Goal: Task Accomplishment & Management: Use online tool/utility

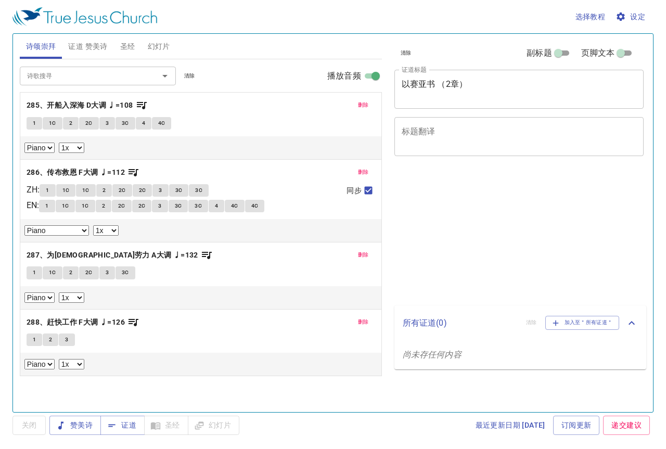
select select "1"
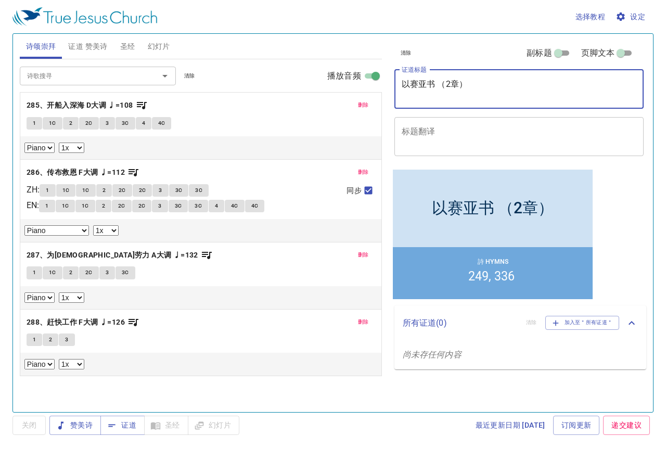
drag, startPoint x: 474, startPoint y: 84, endPoint x: 383, endPoint y: 85, distance: 90.5
click at [383, 85] on div "诗颂崇拜 证道 赞美诗 圣经 幻灯片 诗歌搜寻 诗歌搜寻 清除 播放音频 删除 285、开船入深海 D大调 ♩=108 1 1C 2 2C 3 3C 4 4C…" at bounding box center [333, 219] width 635 height 378
type textarea "b"
type textarea "保罗行事的原则"
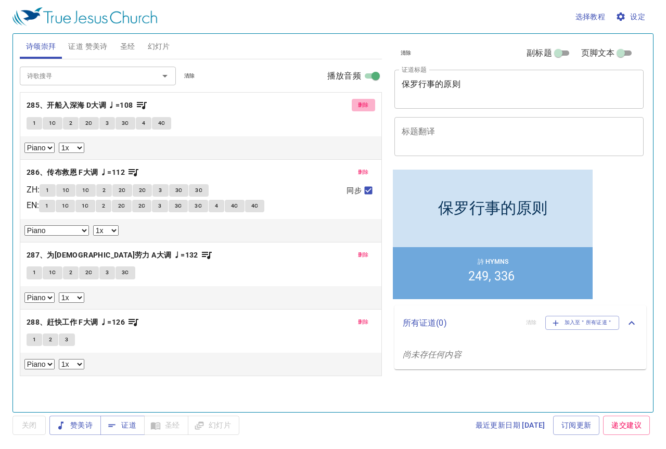
click at [365, 108] on span "删除" at bounding box center [363, 104] width 11 height 9
click at [365, 168] on span "删除" at bounding box center [363, 172] width 11 height 9
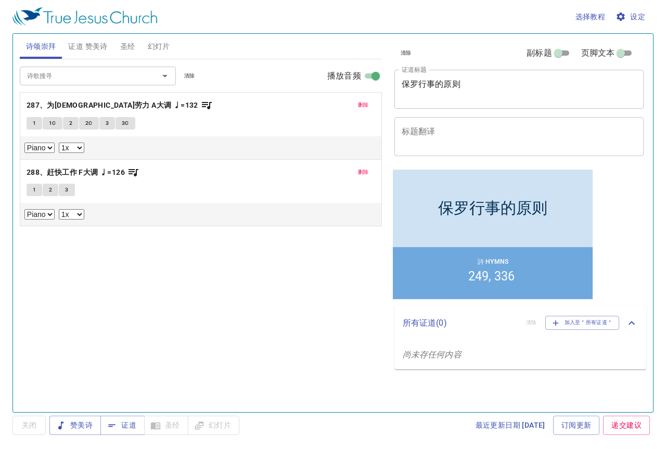
click at [365, 108] on span "删除" at bounding box center [363, 104] width 11 height 9
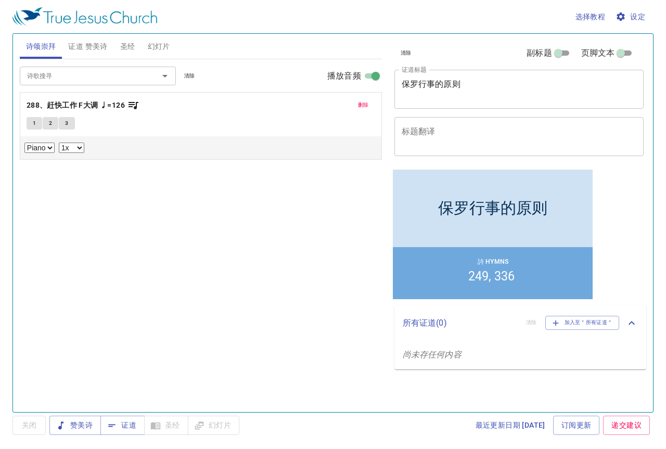
click at [365, 108] on span "删除" at bounding box center [363, 104] width 11 height 9
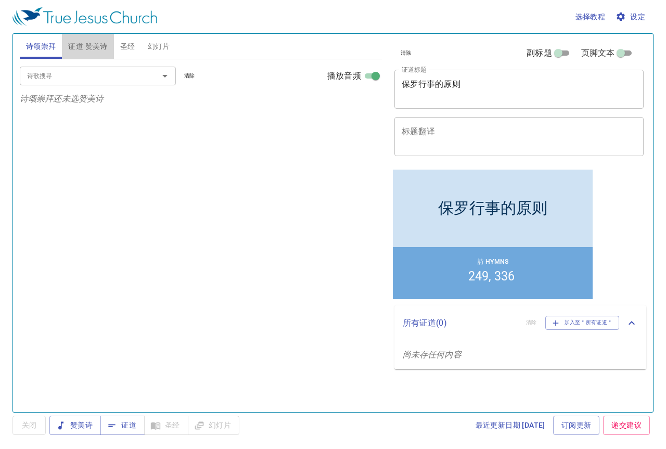
click at [94, 50] on span "证道 赞美诗" at bounding box center [87, 46] width 39 height 13
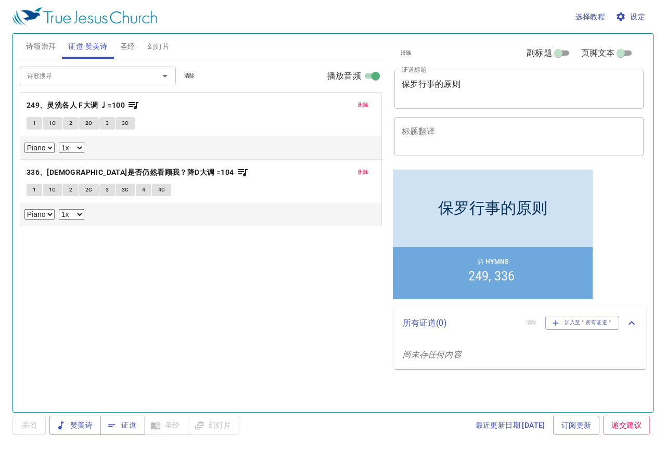
click at [365, 105] on span "删除" at bounding box center [363, 104] width 11 height 9
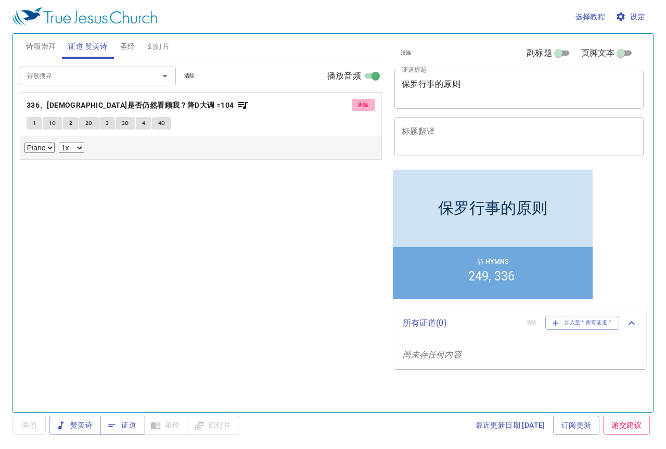
click at [365, 105] on span "删除" at bounding box center [363, 104] width 11 height 9
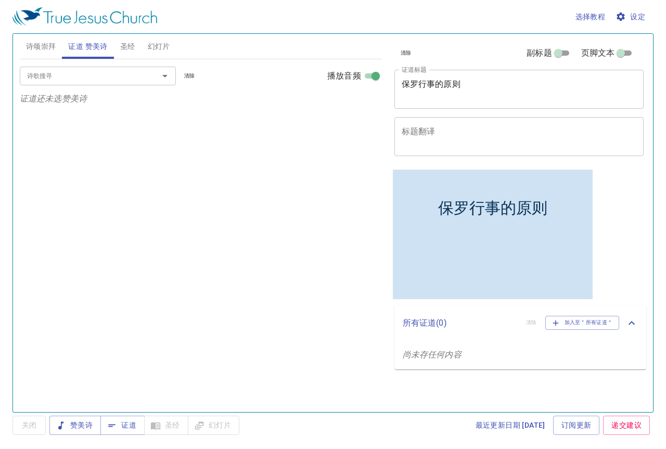
click at [118, 74] on input "诗歌搜寻" at bounding box center [82, 76] width 119 height 12
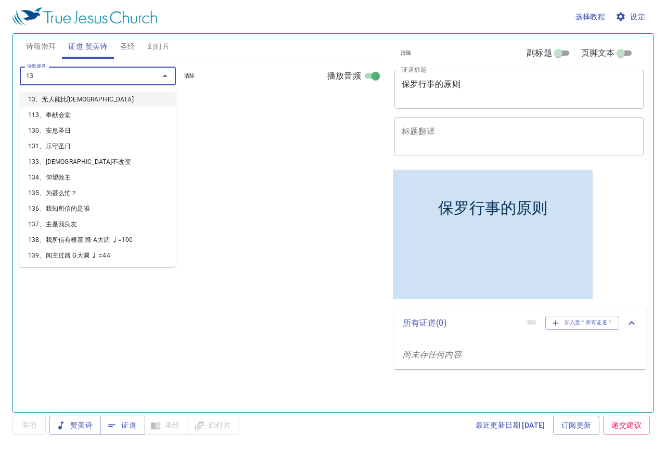
type input "130"
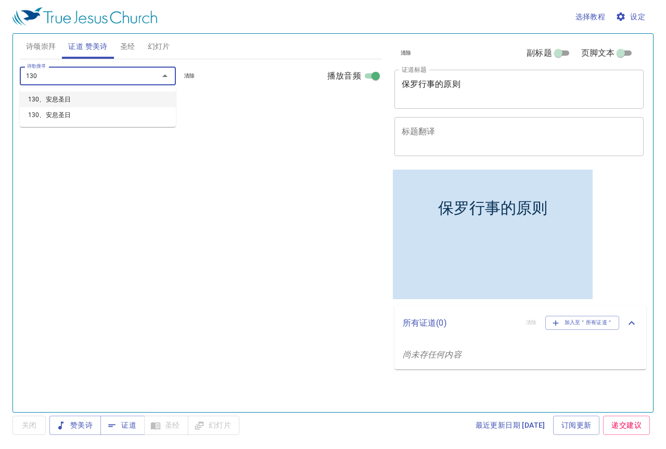
select select "1"
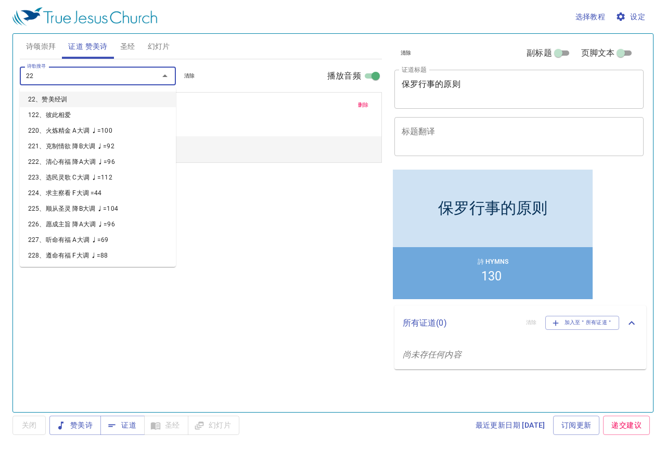
type input "228"
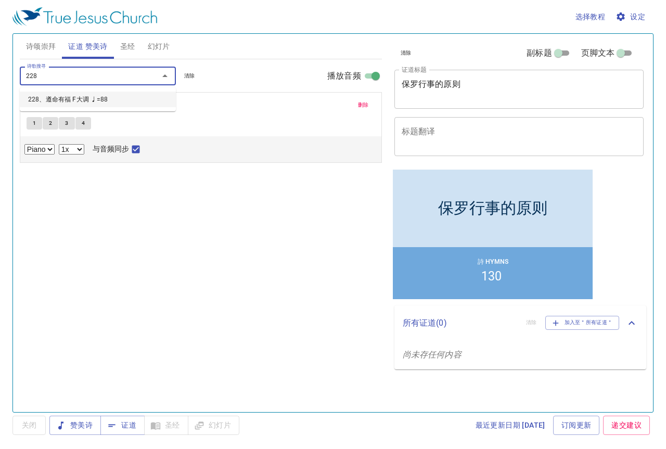
select select "1"
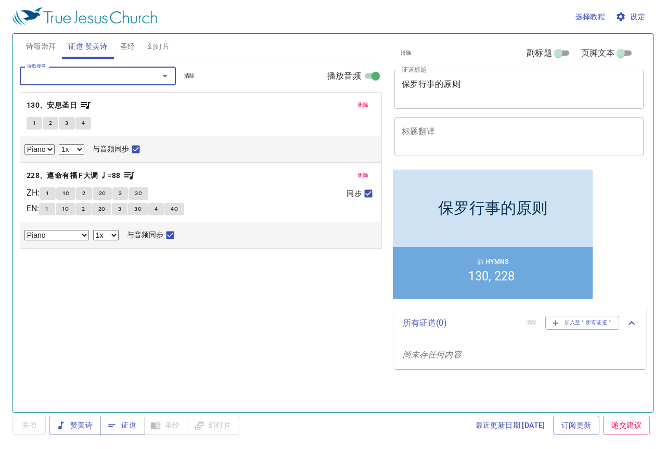
click at [34, 123] on span "1" at bounding box center [34, 123] width 3 height 9
checkbox input "false"
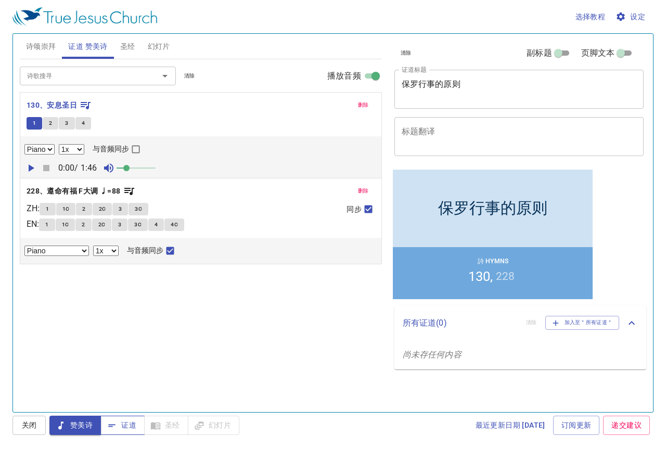
click at [121, 428] on span "证道" at bounding box center [123, 425] width 28 height 13
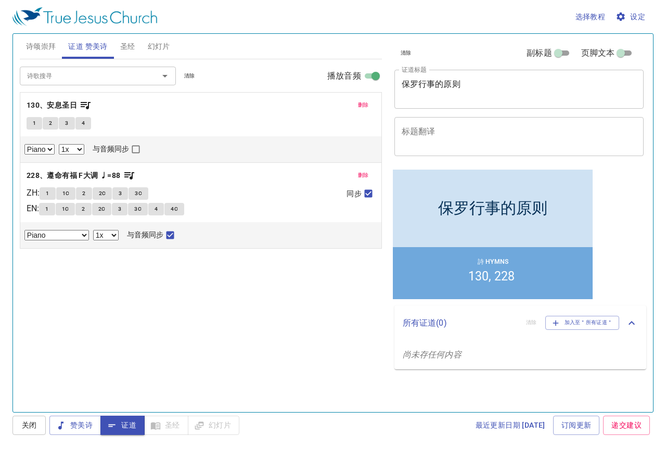
click at [41, 46] on span "诗颂崇拜" at bounding box center [41, 46] width 30 height 13
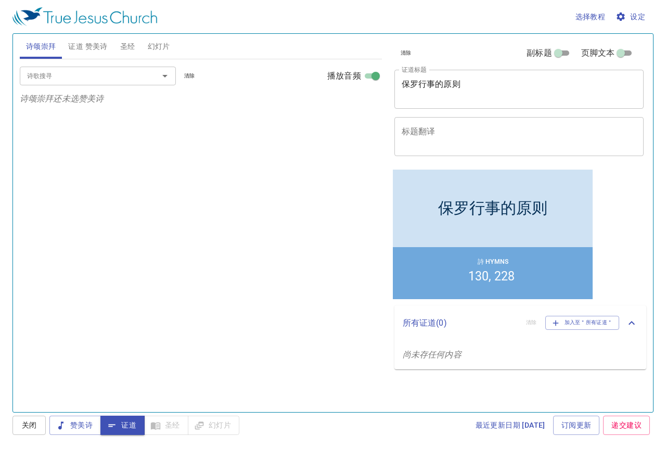
click at [148, 81] on div at bounding box center [157, 76] width 27 height 15
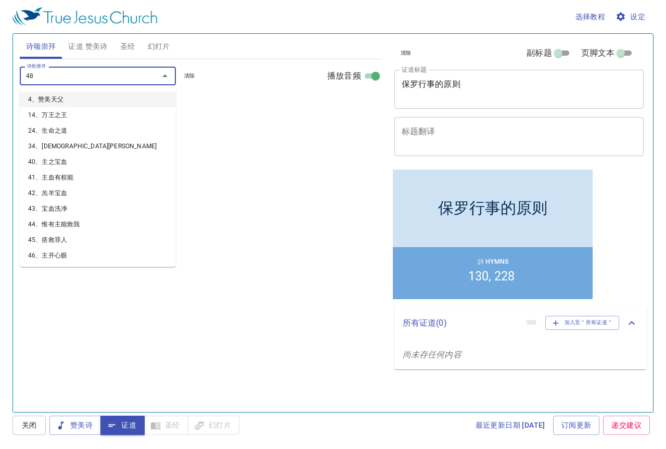
type input "485"
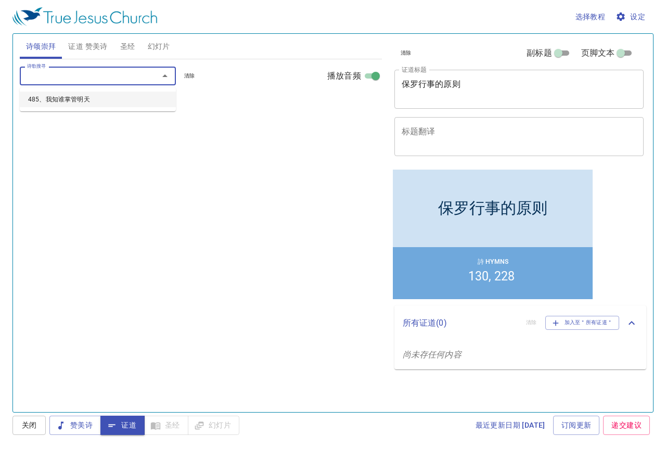
select select "1"
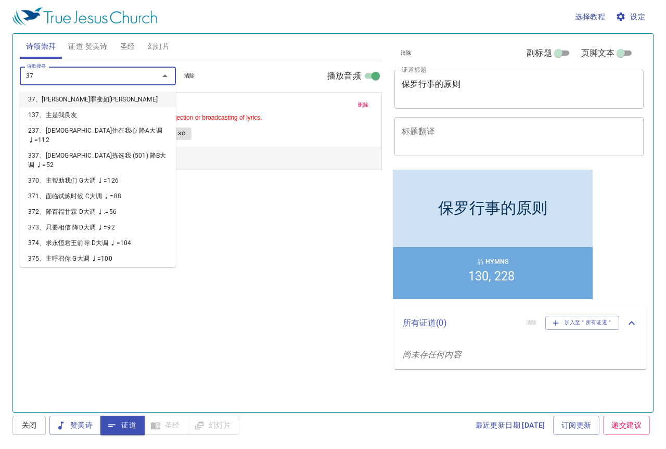
type input "378"
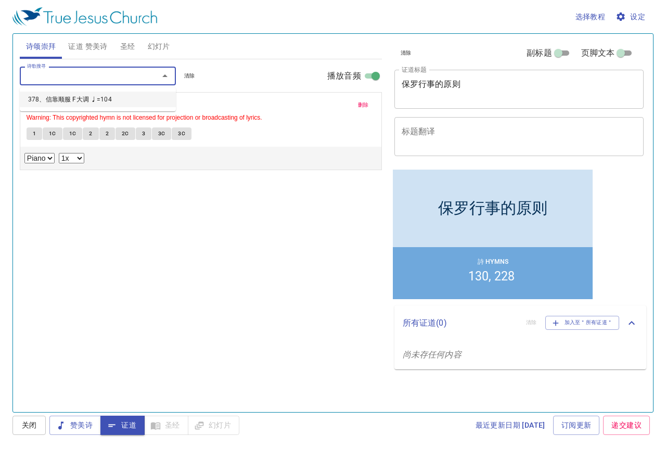
select select "1"
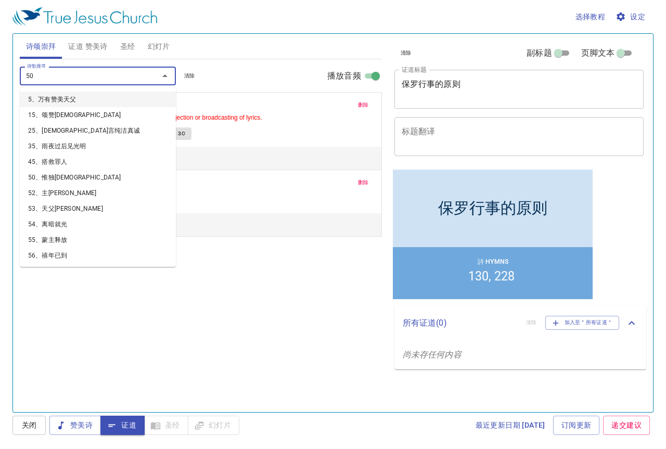
type input "500"
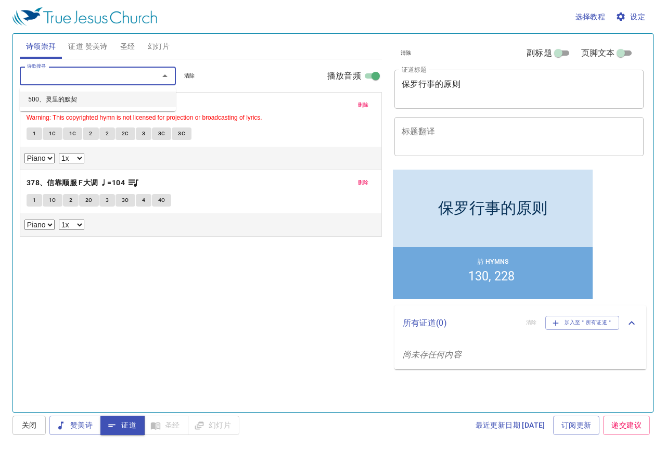
select select "1"
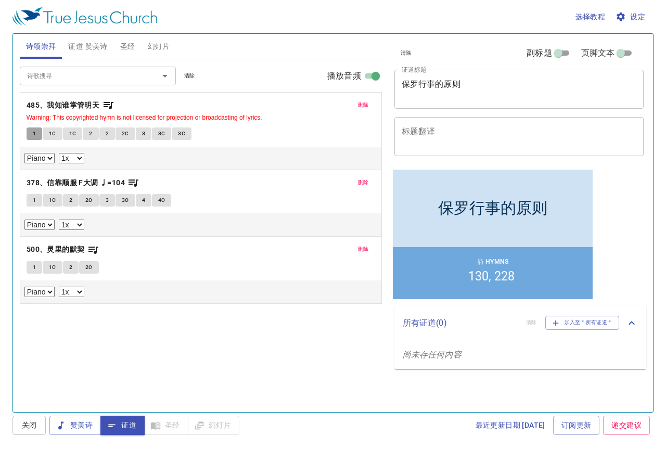
click at [40, 137] on button "1" at bounding box center [35, 133] width 16 height 12
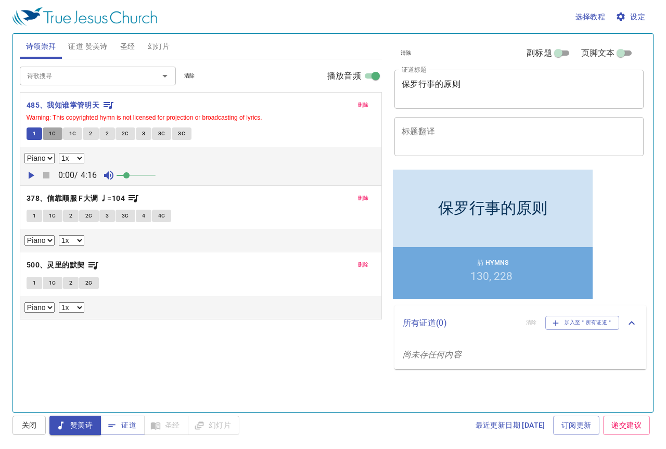
click at [53, 133] on span "1C" at bounding box center [52, 133] width 7 height 9
click at [73, 132] on span "1C" at bounding box center [72, 133] width 7 height 9
click at [92, 133] on span "2" at bounding box center [90, 133] width 3 height 9
click at [106, 137] on span "2" at bounding box center [107, 133] width 3 height 9
click at [126, 135] on span "2C" at bounding box center [125, 133] width 7 height 9
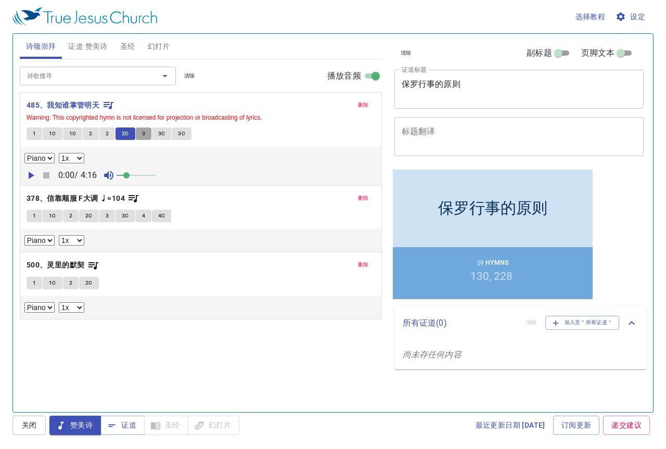
click at [140, 133] on button "3" at bounding box center [144, 133] width 16 height 12
click at [161, 135] on span "3C" at bounding box center [161, 133] width 7 height 9
click at [183, 132] on span "3C" at bounding box center [181, 133] width 7 height 9
click at [34, 218] on span "1" at bounding box center [34, 215] width 3 height 9
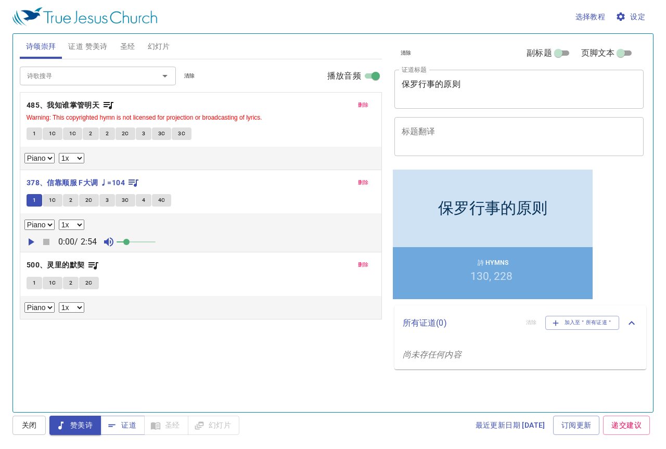
click at [54, 201] on span "1C" at bounding box center [52, 200] width 7 height 9
click at [72, 200] on span "2" at bounding box center [70, 200] width 3 height 9
click at [90, 201] on span "2C" at bounding box center [88, 200] width 7 height 9
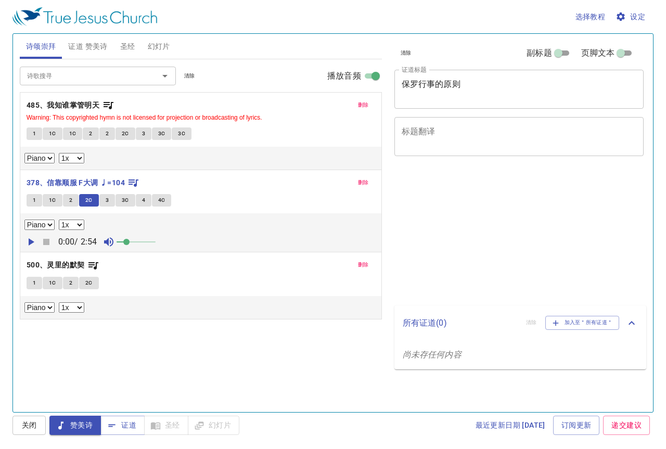
select select "1"
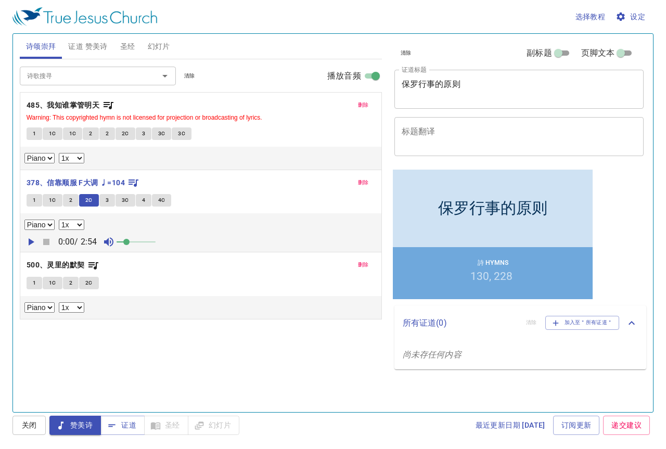
click at [106, 198] on span "3" at bounding box center [107, 200] width 3 height 9
click at [126, 202] on span "3C" at bounding box center [125, 200] width 7 height 9
click at [142, 199] on span "4" at bounding box center [143, 200] width 3 height 9
click at [158, 199] on span "4C" at bounding box center [161, 200] width 7 height 9
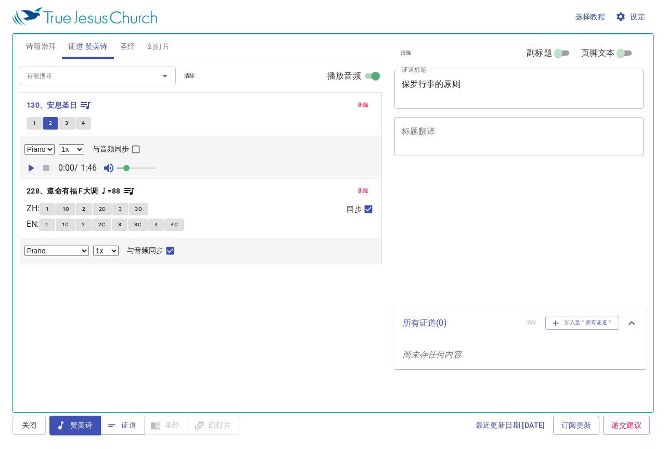
select select "1"
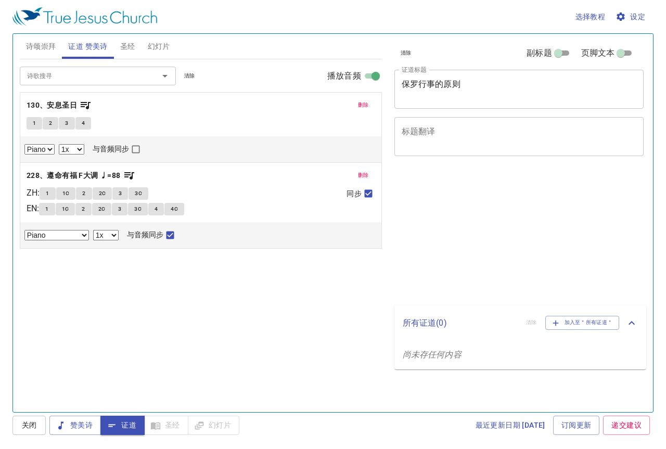
select select "1"
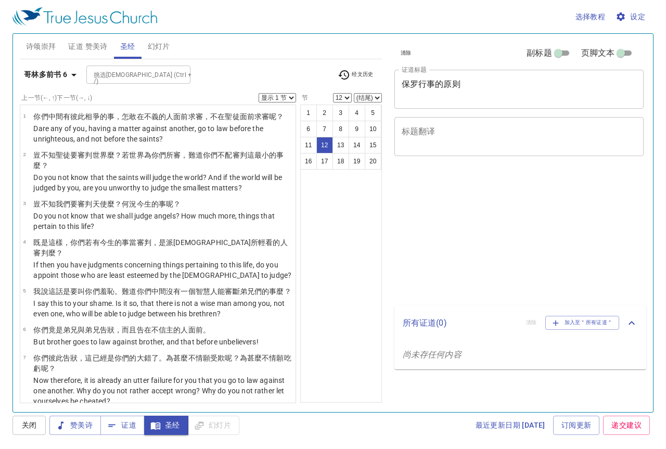
select select "12"
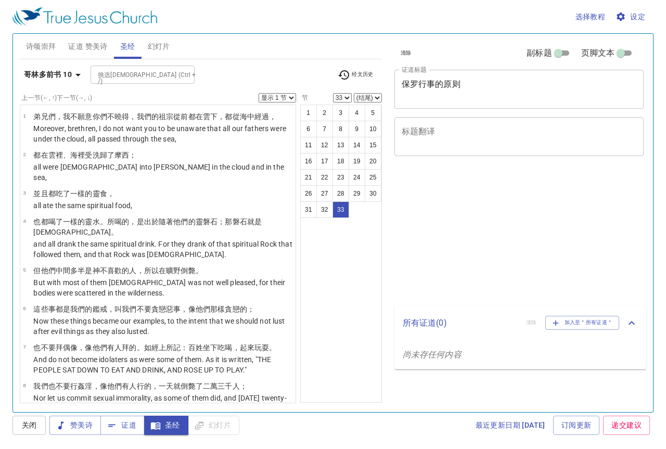
select select "33"
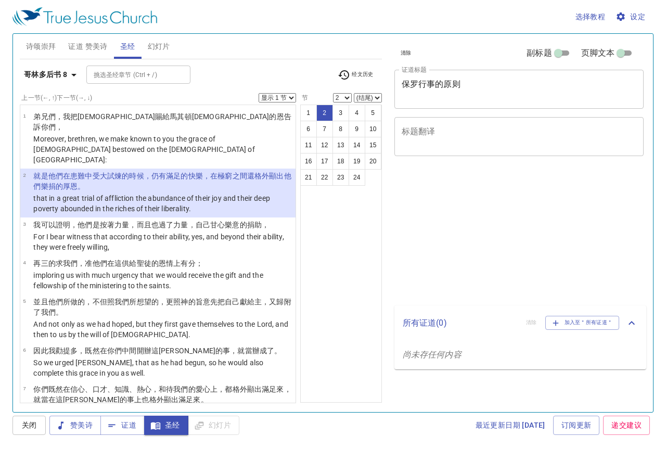
select select "2"
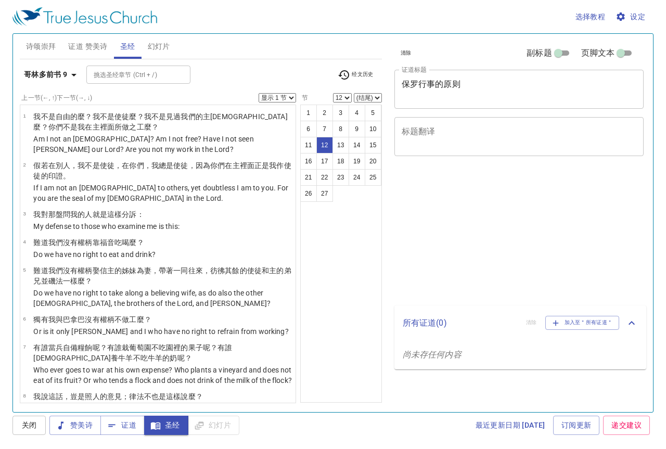
select select "12"
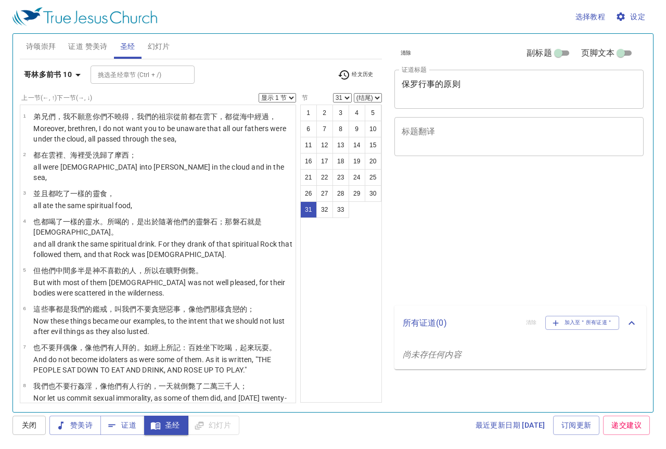
select select "31"
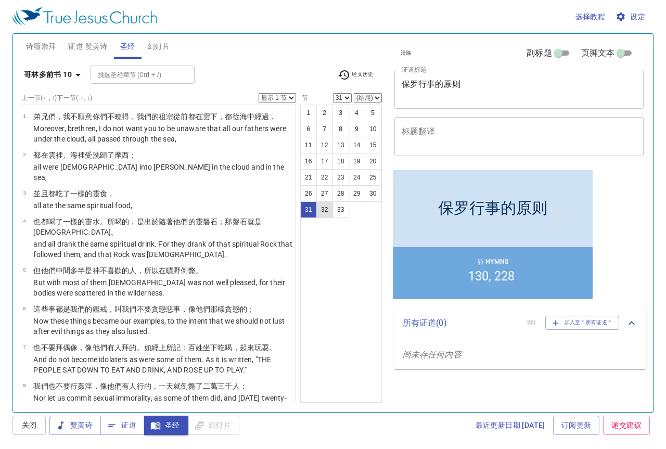
scroll to position [982, 0]
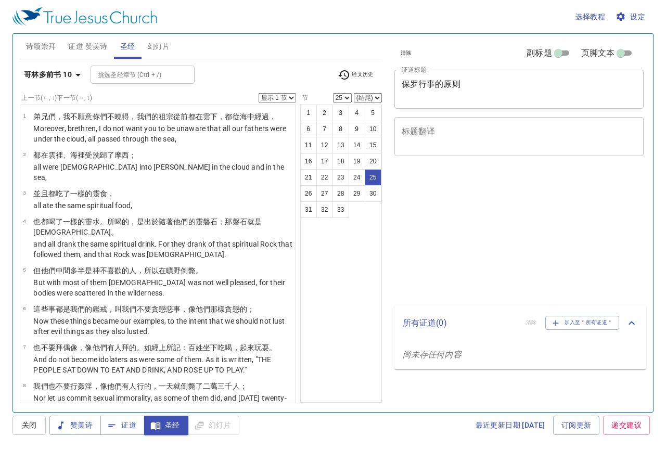
select select "25"
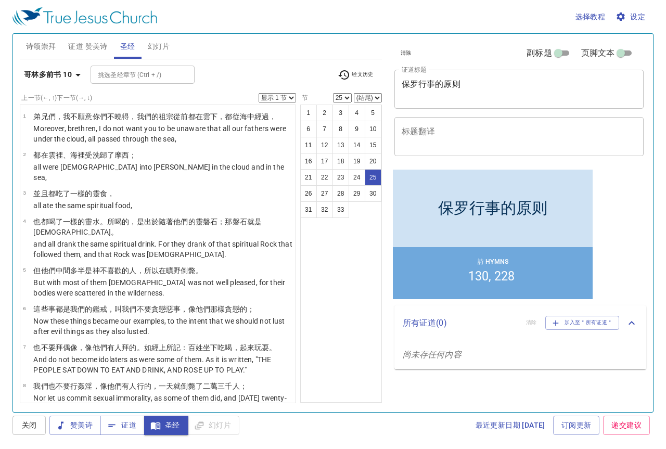
scroll to position [778, 0]
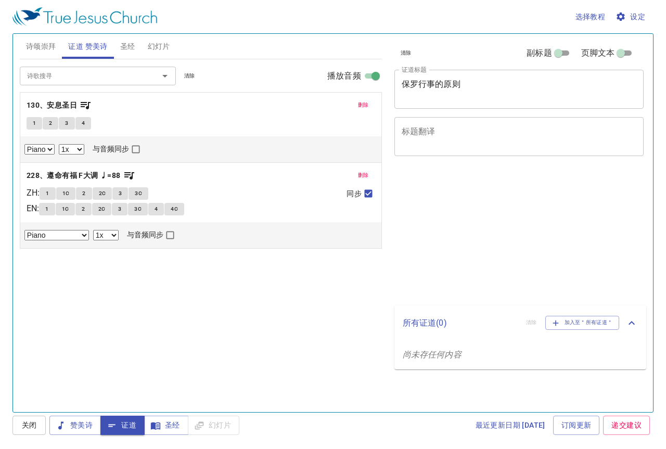
select select "1"
